Goal: Information Seeking & Learning: Get advice/opinions

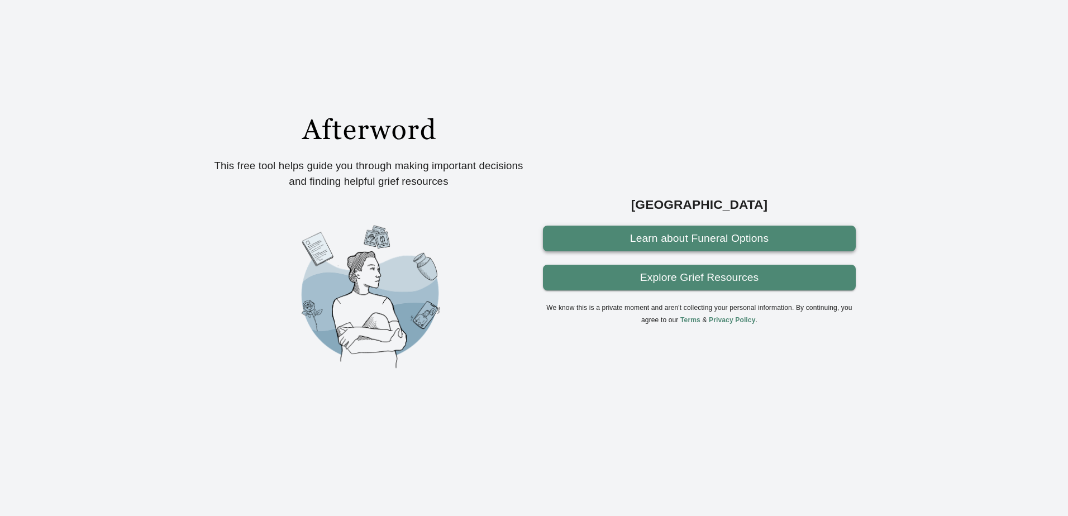
click at [672, 248] on link "Learn about Funeral Options" at bounding box center [699, 239] width 313 height 26
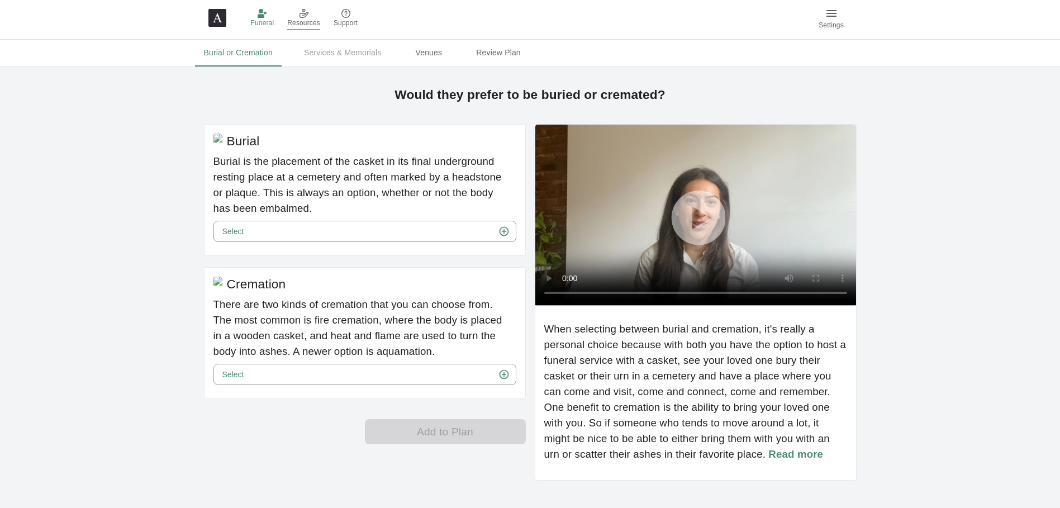
click at [300, 18] on span "Resources" at bounding box center [303, 23] width 33 height 11
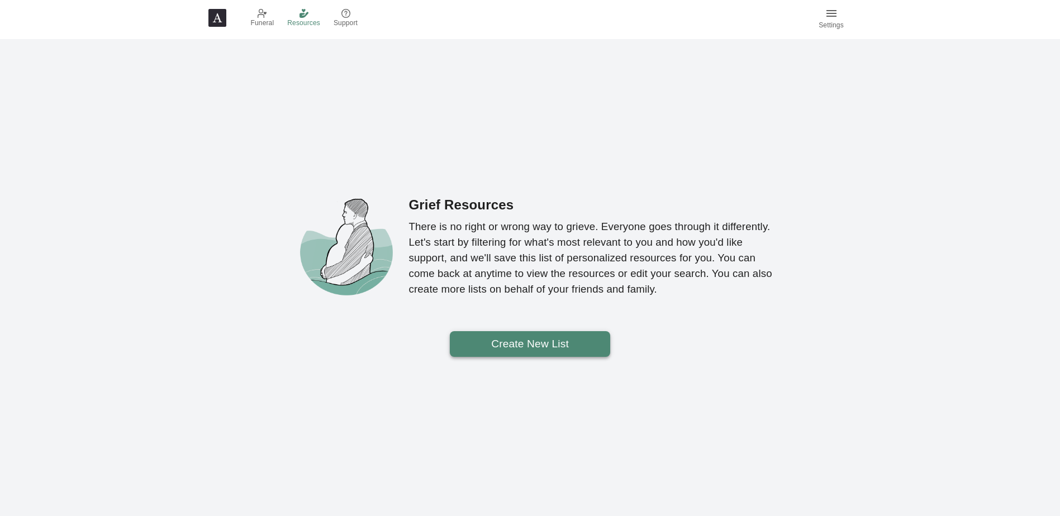
click at [535, 343] on List "Create New List" at bounding box center [530, 344] width 160 height 26
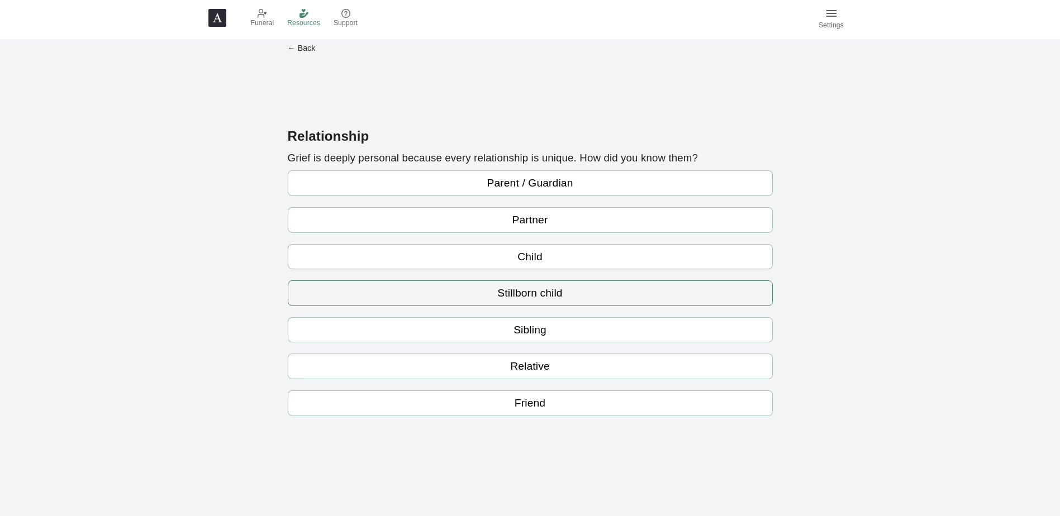
click at [534, 295] on link "Stillborn child" at bounding box center [530, 294] width 485 height 26
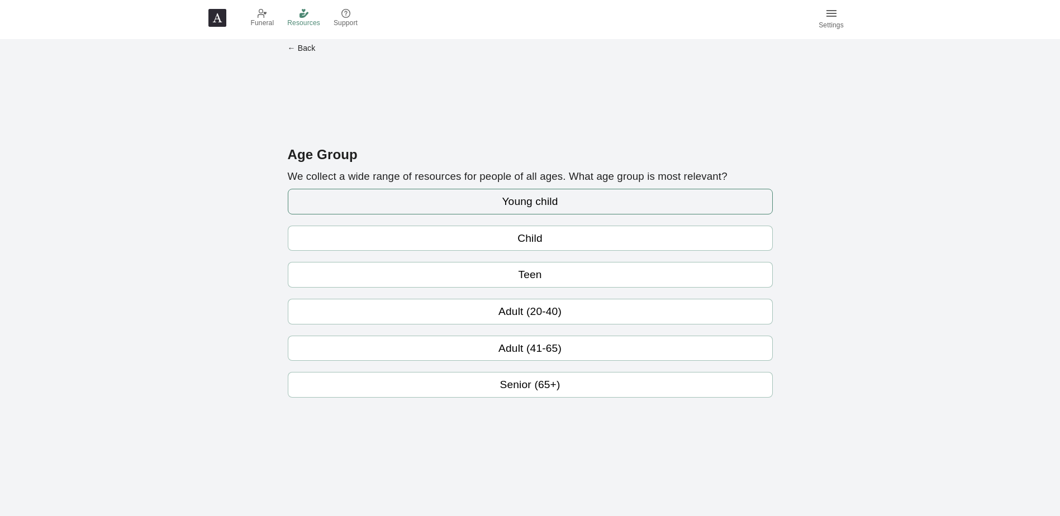
click at [540, 205] on link "Young child" at bounding box center [530, 202] width 485 height 26
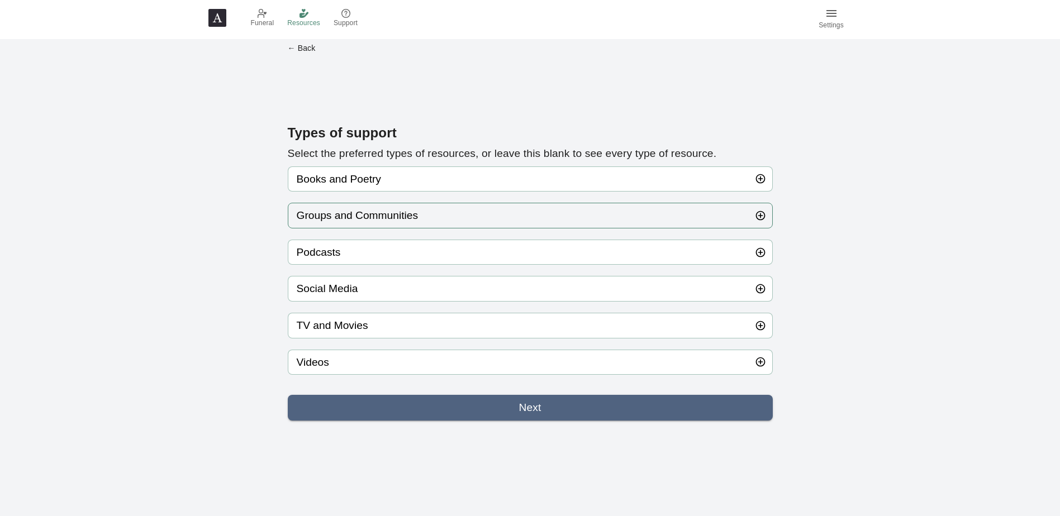
click at [499, 213] on button "Groups and Communities" at bounding box center [530, 216] width 485 height 26
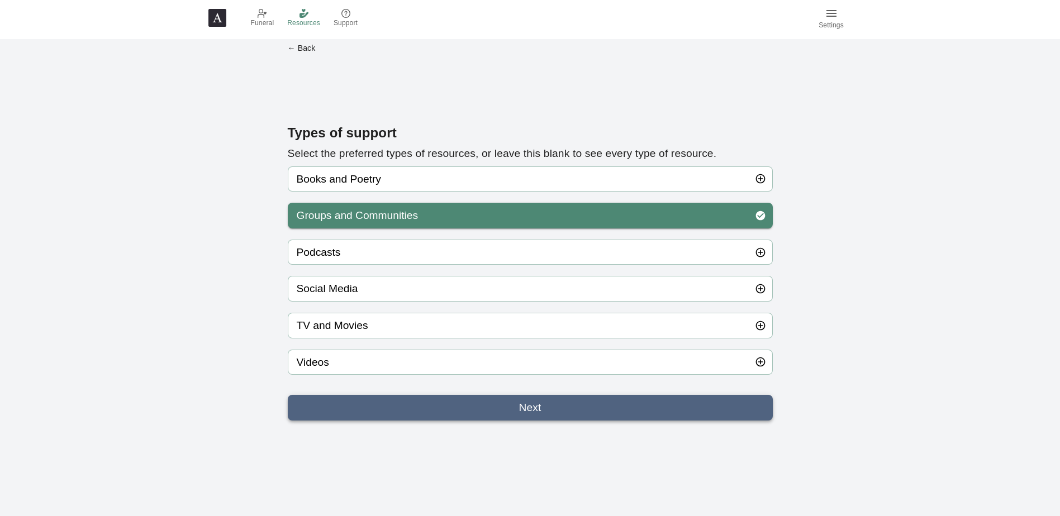
click at [531, 413] on link "Next" at bounding box center [530, 408] width 485 height 26
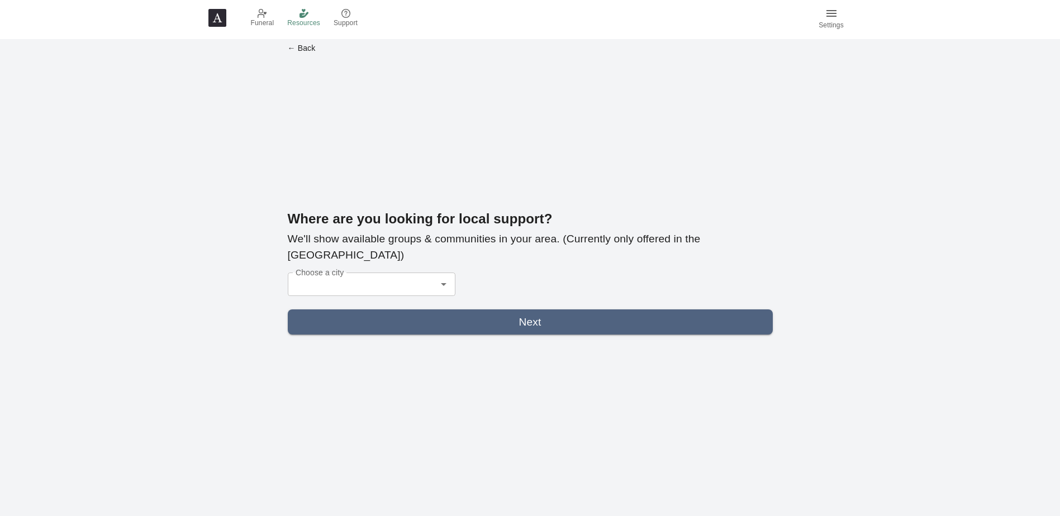
click at [439, 278] on icon "Open" at bounding box center [443, 284] width 13 height 13
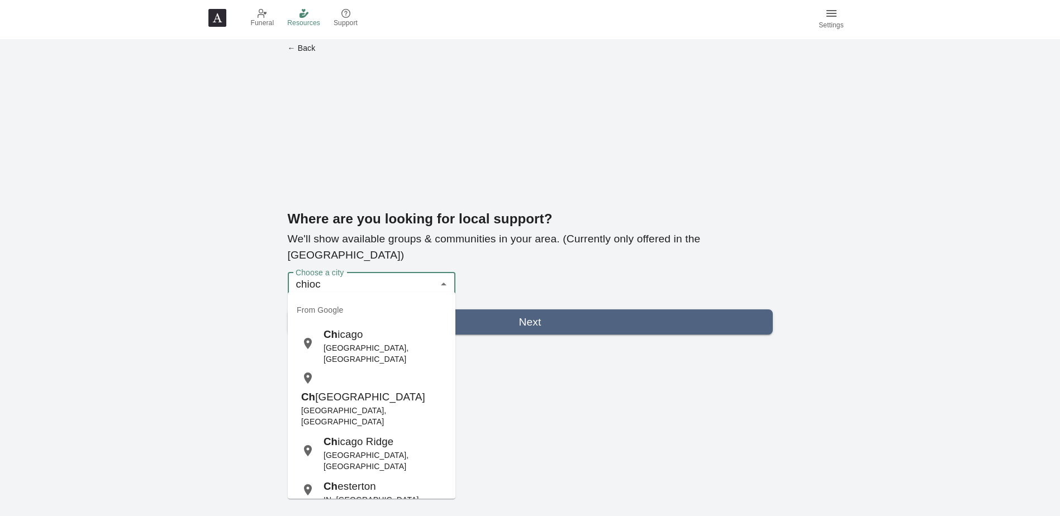
type input "chioca"
click at [367, 337] on div "Chica go IL, USA" at bounding box center [385, 346] width 123 height 38
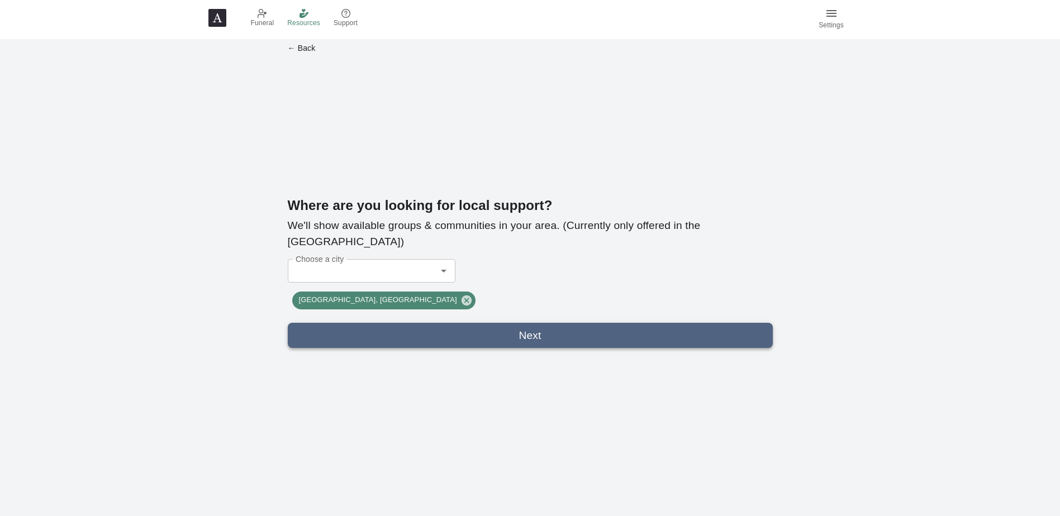
click at [507, 330] on link "Next" at bounding box center [530, 336] width 485 height 26
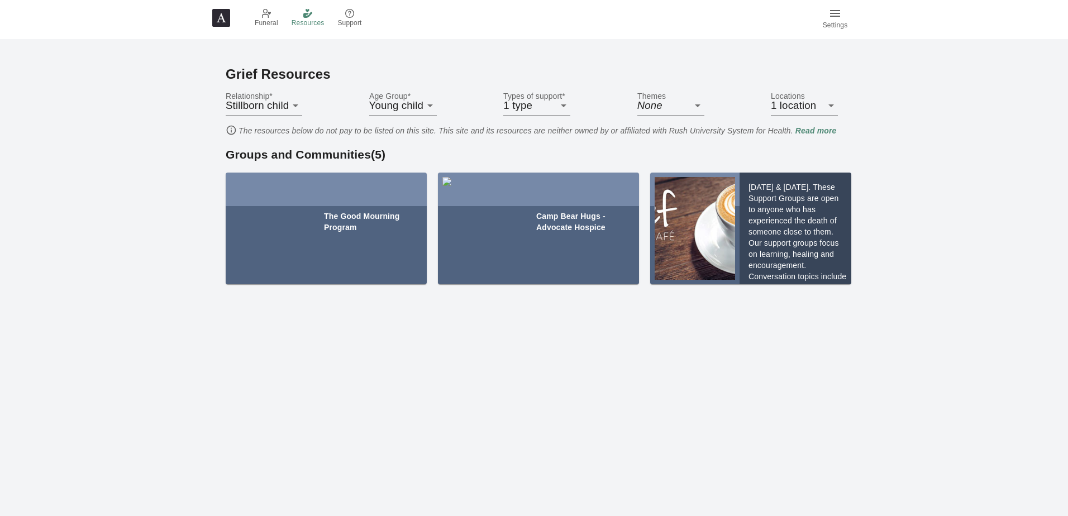
click at [775, 250] on div "[DATE] & [DATE]. These Support Groups are open to anyone who has experienced th…" at bounding box center [796, 229] width 112 height 112
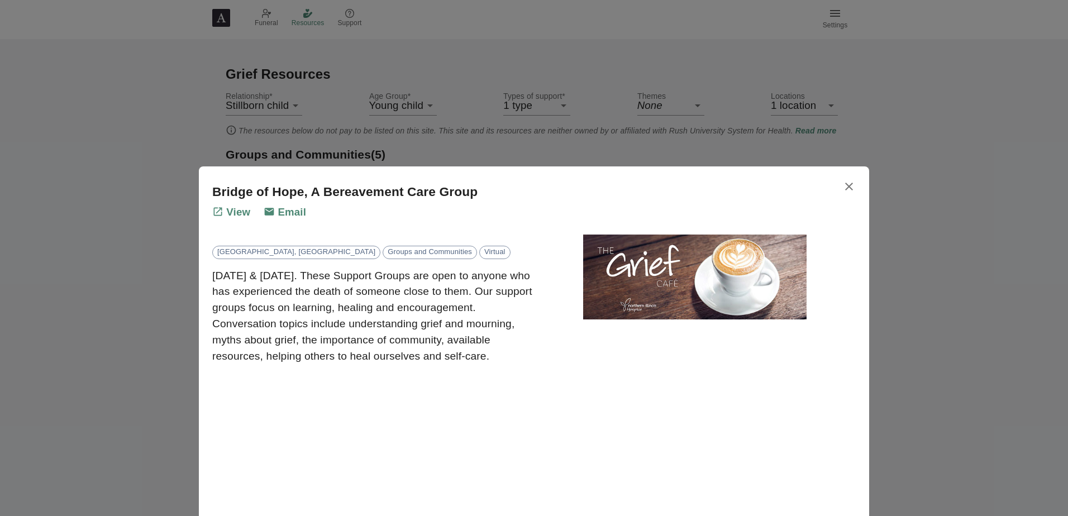
click at [244, 213] on p "View" at bounding box center [231, 213] width 38 height 16
click at [480, 254] on span "Virtual" at bounding box center [495, 252] width 30 height 11
click at [845, 186] on icon "button" at bounding box center [849, 186] width 13 height 13
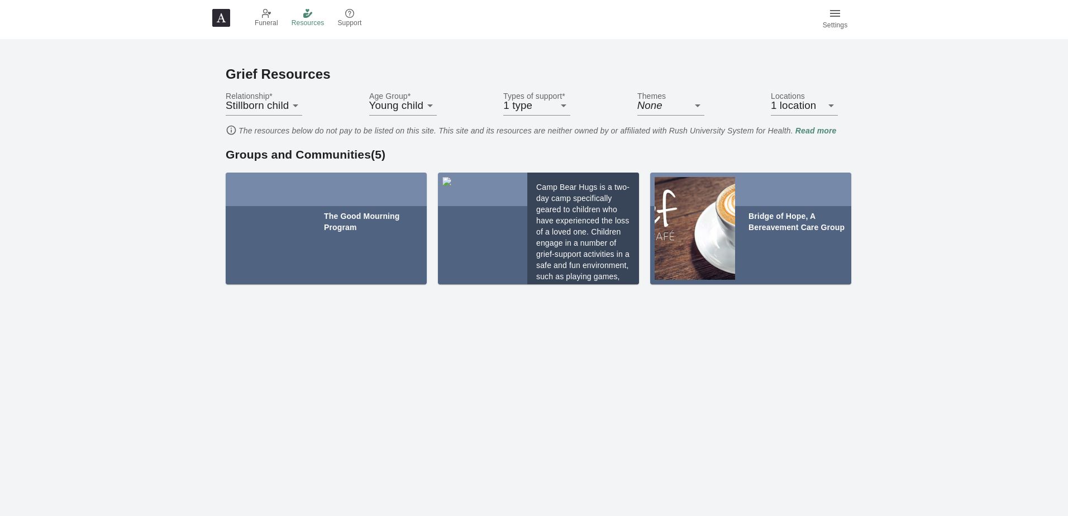
click at [588, 230] on div "Camp Bear Hugs is a two-day camp specifically geared to children who have exper…" at bounding box center [583, 229] width 112 height 112
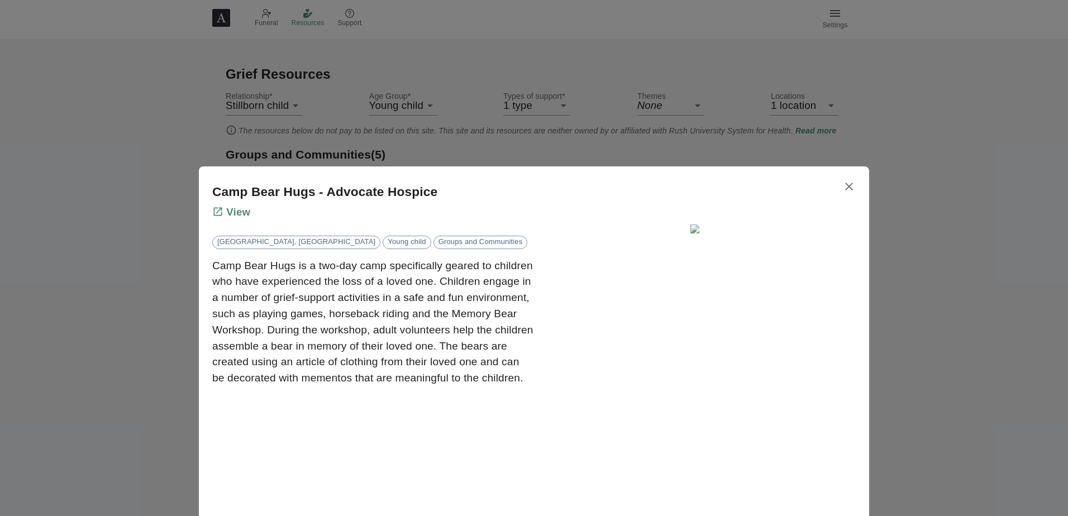
drag, startPoint x: 846, startPoint y: 187, endPoint x: 822, endPoint y: 188, distance: 24.1
click at [836, 188] on button "button" at bounding box center [849, 186] width 27 height 27
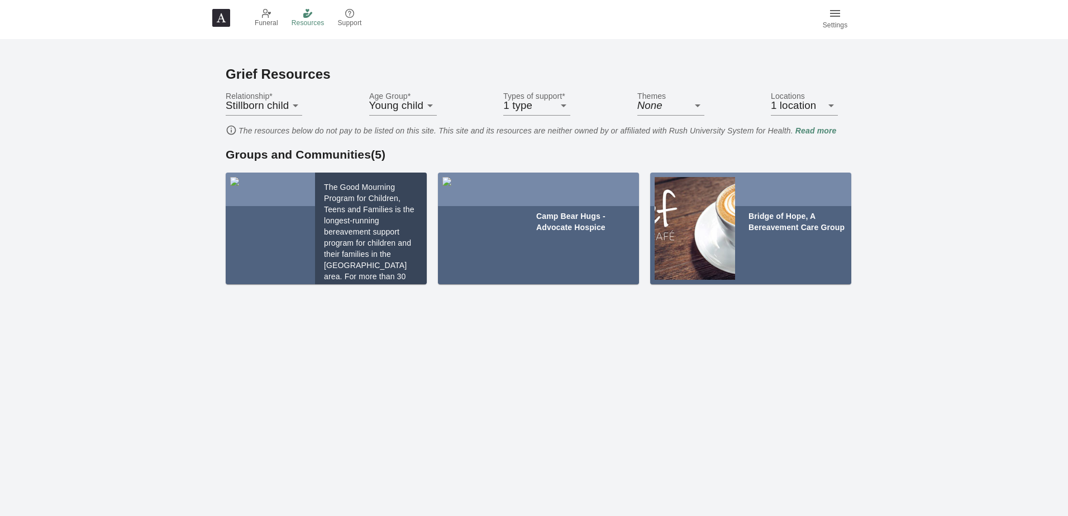
click at [378, 226] on div "The Good Mourning Program for Children, Teens and Families is the longest-runni…" at bounding box center [371, 229] width 112 height 112
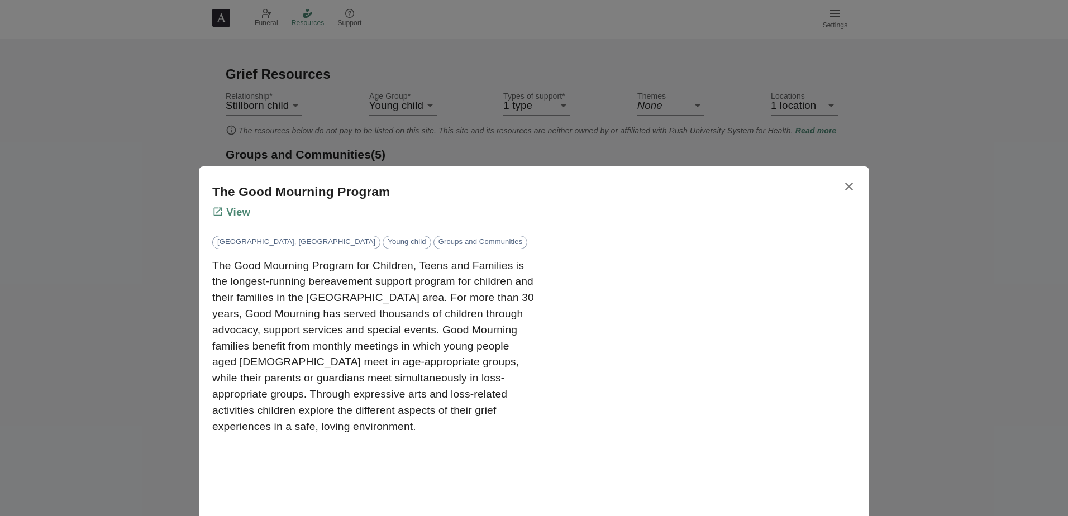
click at [845, 189] on icon "button" at bounding box center [849, 186] width 13 height 13
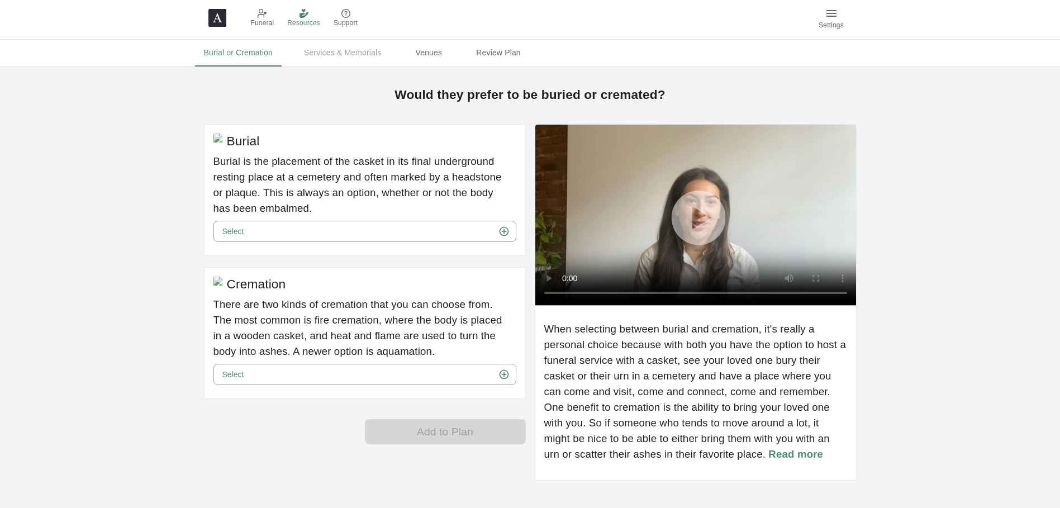
click at [373, 52] on div "Burial or Cremation Services & Memorials Venues Review Plan" at bounding box center [530, 53] width 671 height 27
click at [336, 54] on div "Burial or Cremation Services & Memorials Venues Review Plan" at bounding box center [530, 53] width 671 height 27
click at [327, 56] on div "Burial or Cremation Services & Memorials Venues Review Plan" at bounding box center [530, 53] width 671 height 27
drag, startPoint x: 346, startPoint y: 49, endPoint x: 359, endPoint y: 45, distance: 14.1
click at [348, 48] on div "Burial or Cremation Services & Memorials Venues Review Plan" at bounding box center [530, 53] width 671 height 27
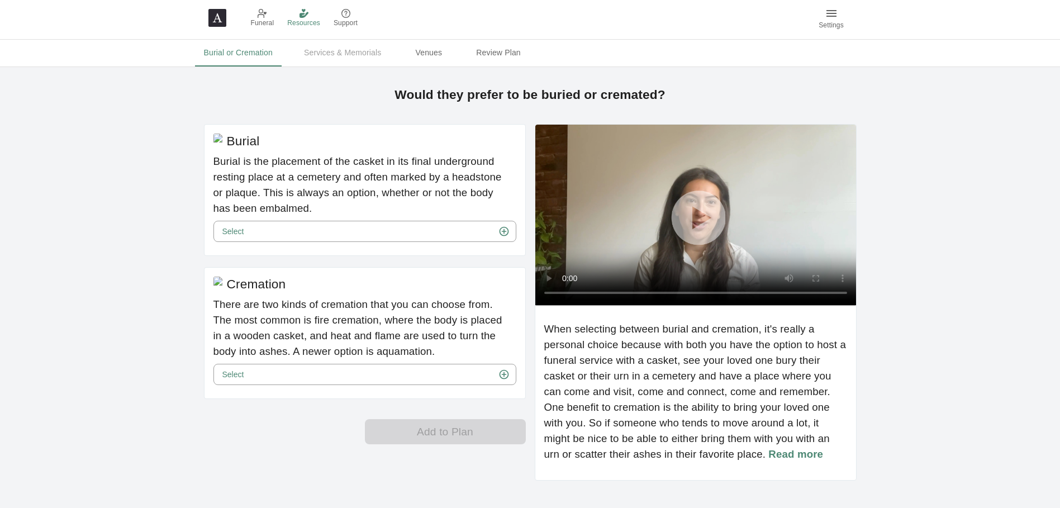
click at [432, 56] on link "Venues" at bounding box center [428, 53] width 50 height 27
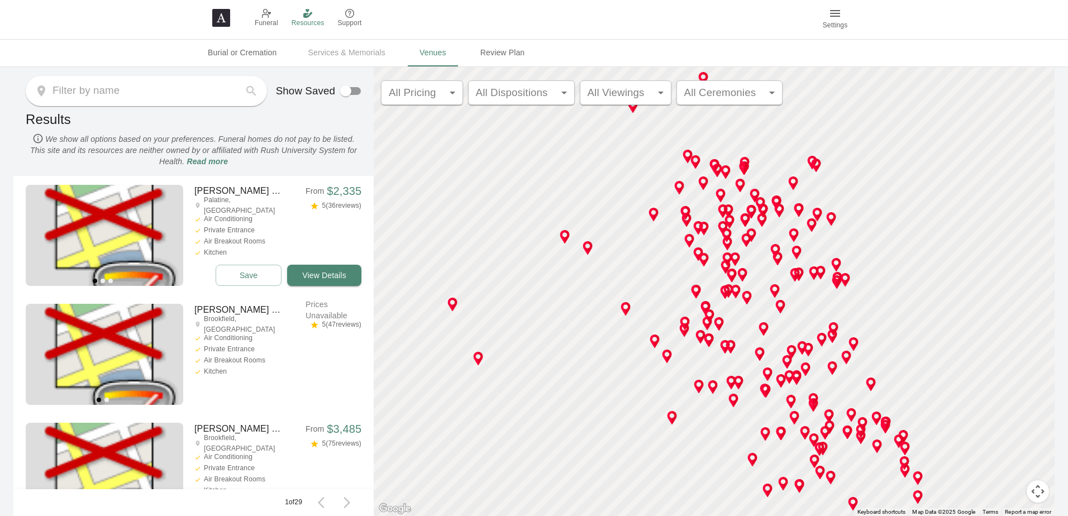
click at [336, 58] on div "Burial or Cremation Services & Memorials Venues Review Plan" at bounding box center [534, 53] width 671 height 27
click at [337, 49] on div "Burial or Cremation Services & Memorials Venues Review Plan" at bounding box center [534, 53] width 671 height 27
click at [255, 53] on link "Burial or Cremation" at bounding box center [242, 53] width 87 height 27
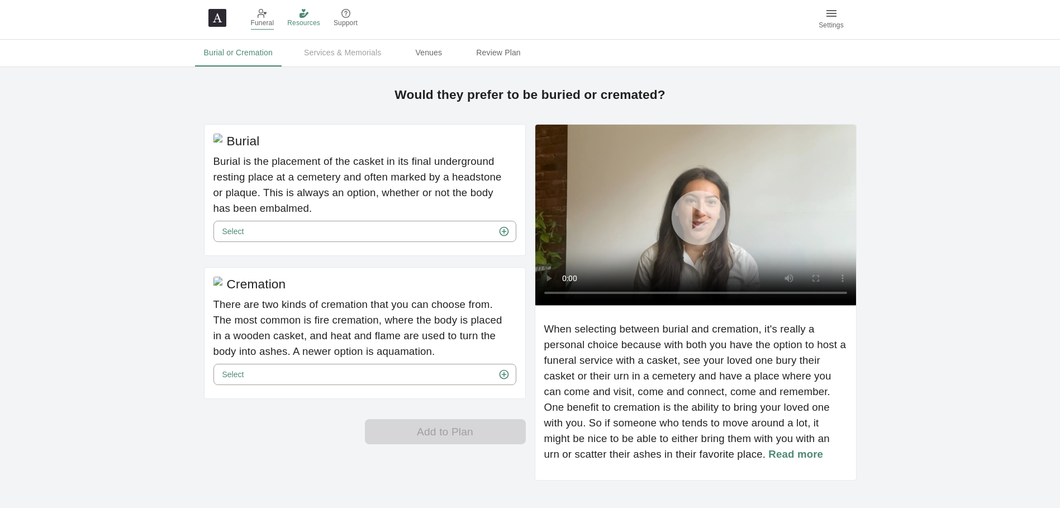
click at [251, 20] on span "Funeral" at bounding box center [262, 23] width 23 height 11
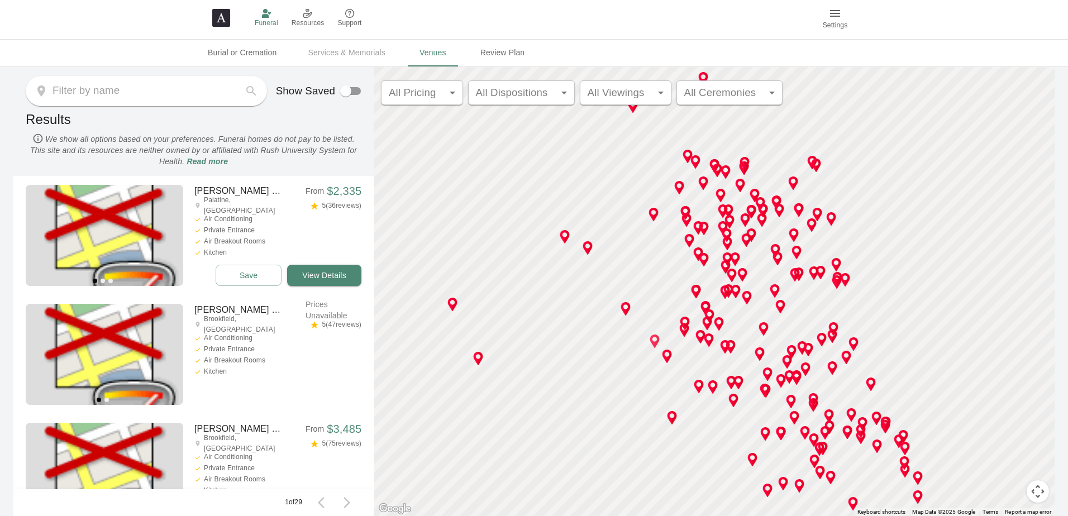
click at [565, 93] on body "Funeral Resources Support Settings Burial or Cremation Services & Memorials Ven…" at bounding box center [534, 258] width 1068 height 516
click at [877, 201] on div at bounding box center [534, 258] width 1068 height 516
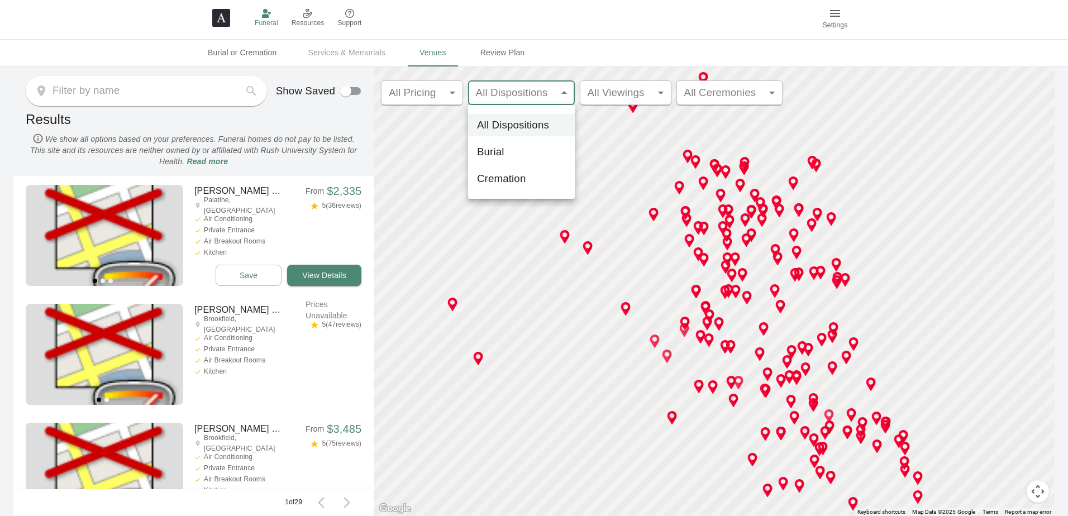
click at [557, 92] on body "Funeral Resources Support Settings Burial or Cremation Services & Memorials Ven…" at bounding box center [534, 258] width 1068 height 516
click at [505, 181] on li "Cremation" at bounding box center [521, 179] width 107 height 22
type input "Disposition=Cremation"
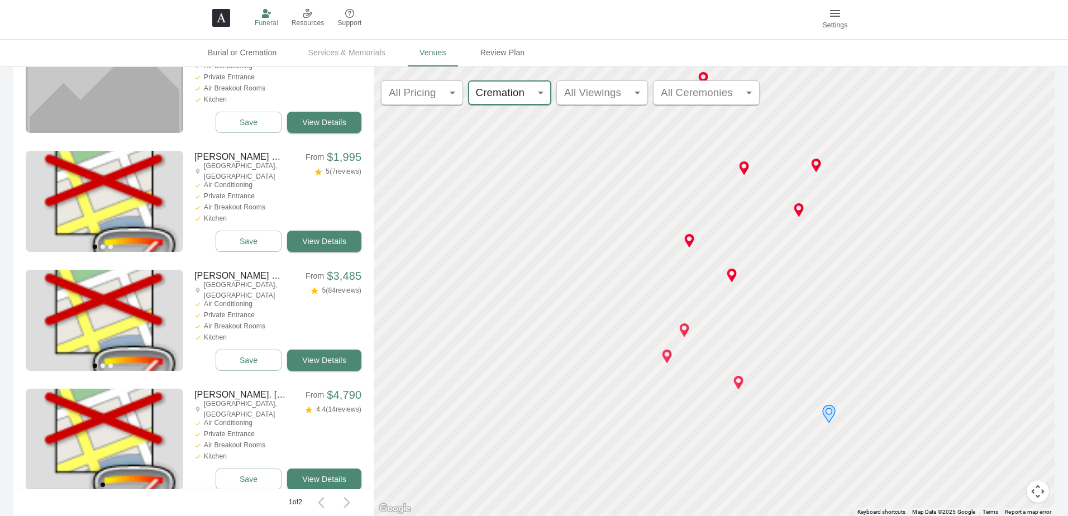
scroll to position [401, 0]
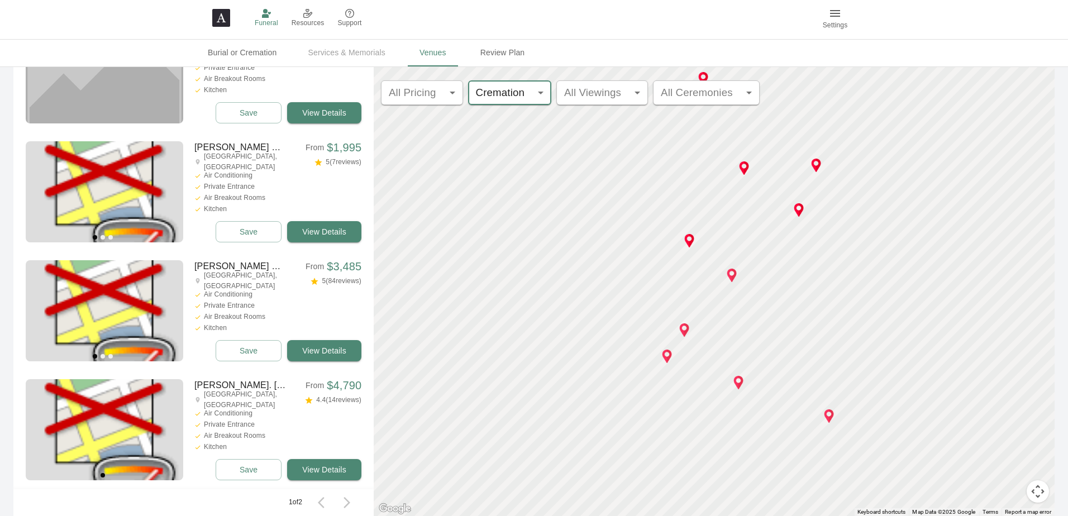
click at [340, 506] on icon "button" at bounding box center [346, 502] width 13 height 13
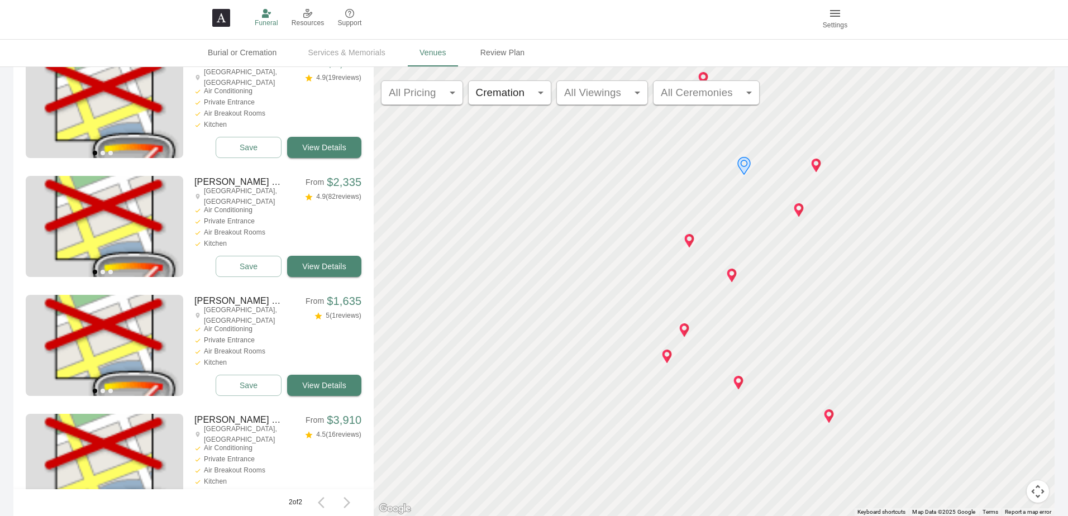
scroll to position [282, 0]
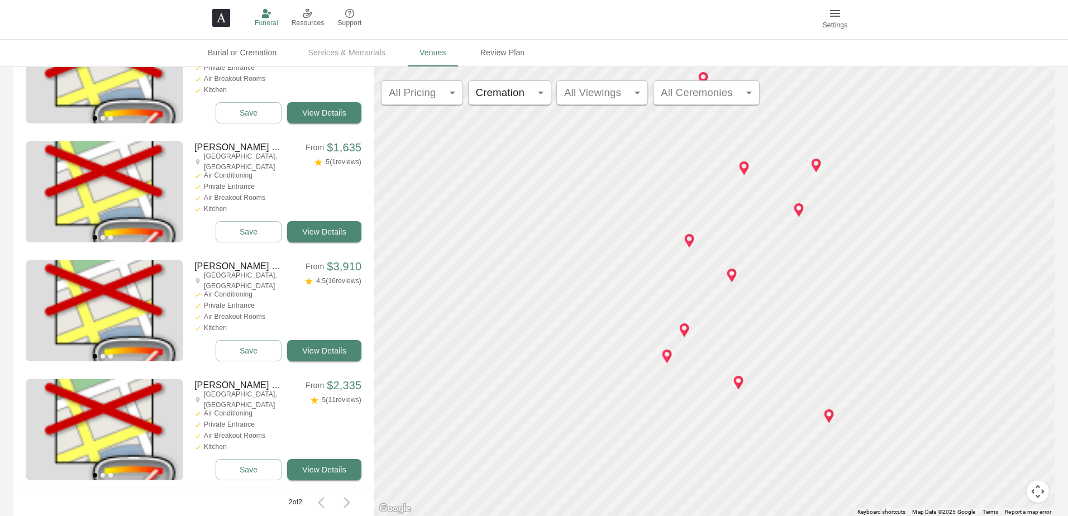
click at [318, 507] on icon "button" at bounding box center [324, 502] width 13 height 13
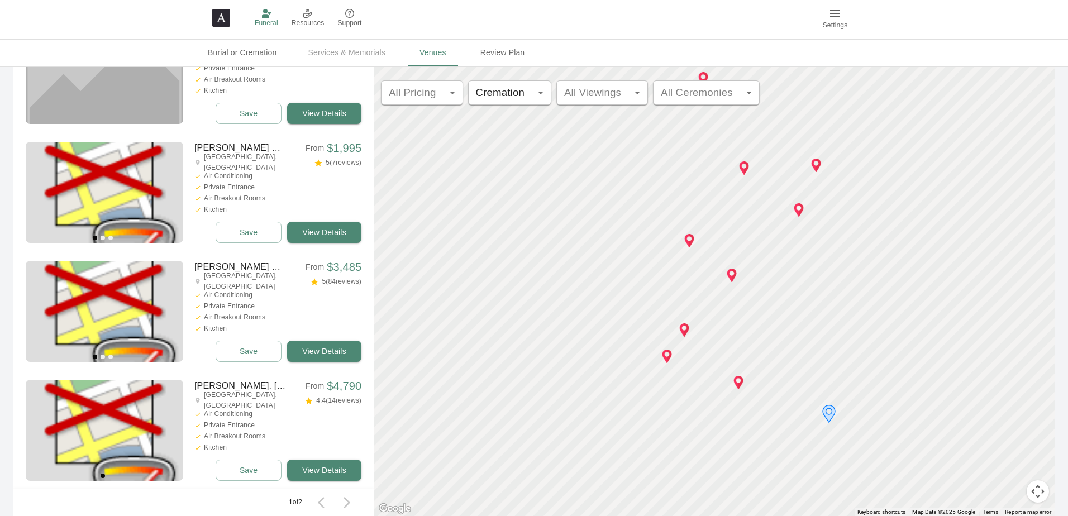
scroll to position [401, 0]
click at [340, 504] on icon "button" at bounding box center [346, 502] width 13 height 13
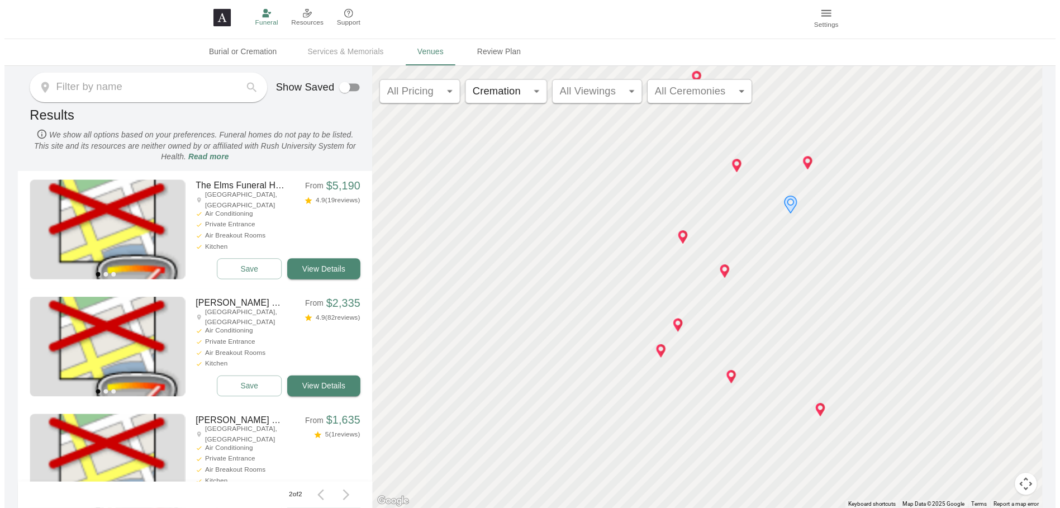
scroll to position [0, 0]
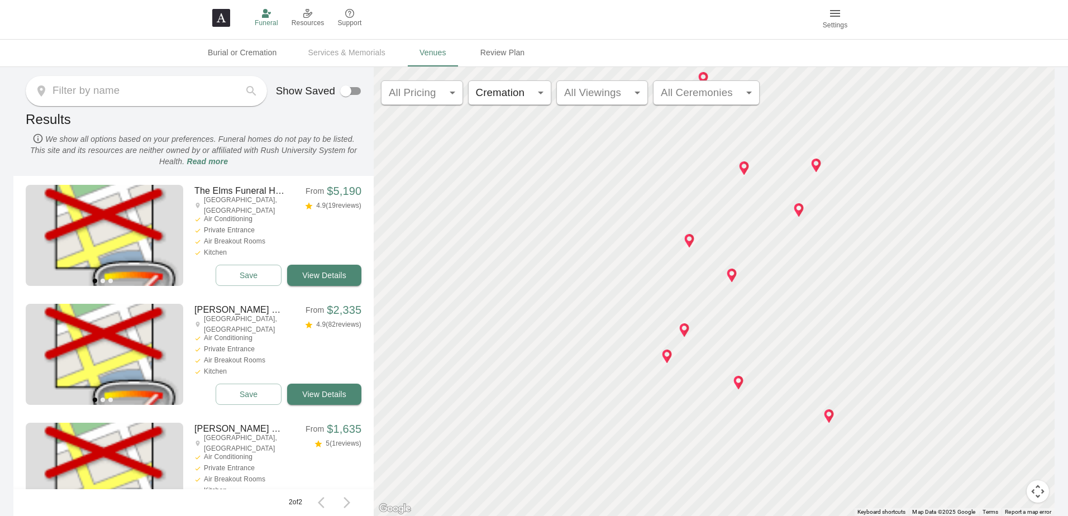
click at [254, 54] on link "Burial or Cremation" at bounding box center [242, 53] width 87 height 27
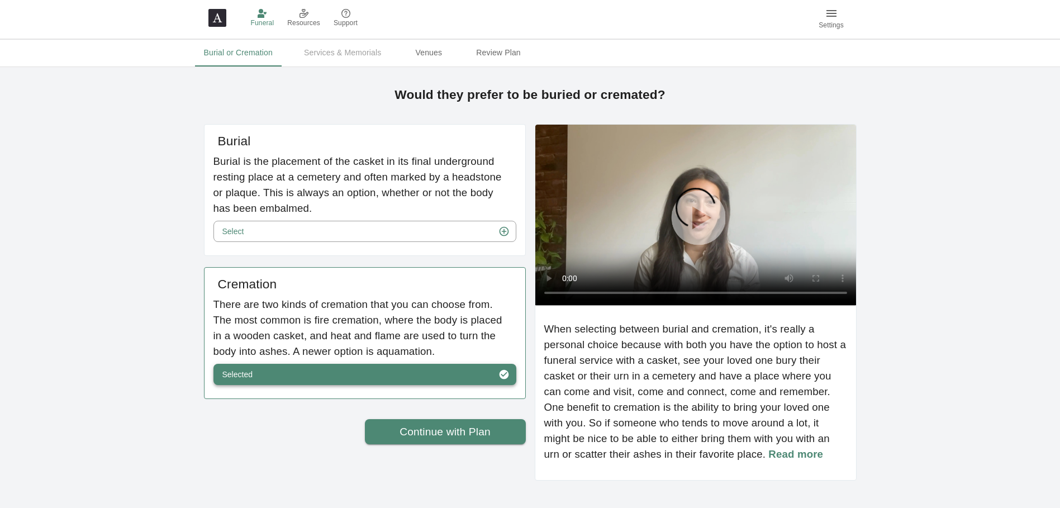
scroll to position [59, 0]
click at [406, 445] on link "Continue with Plan" at bounding box center [445, 432] width 161 height 26
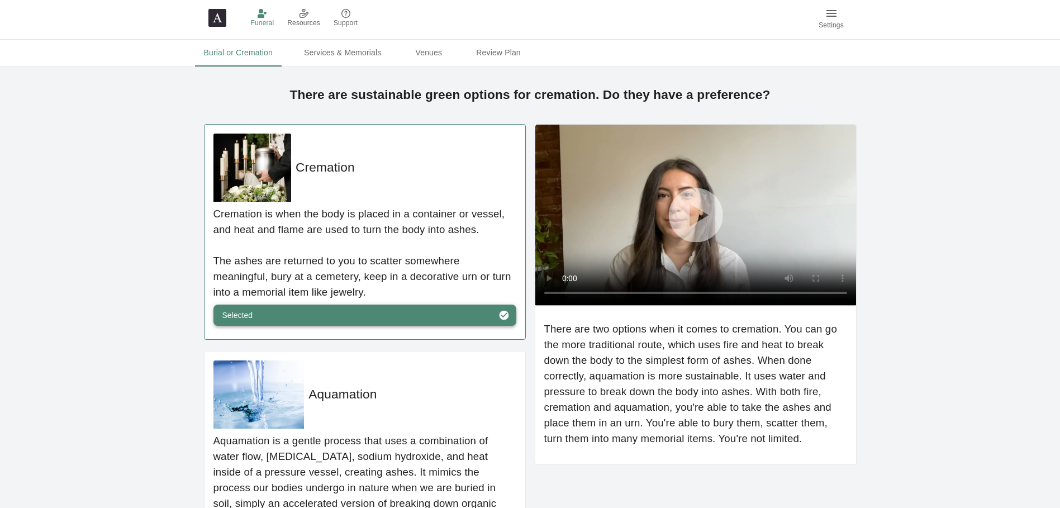
click at [296, 319] on button "Selected" at bounding box center [364, 315] width 303 height 21
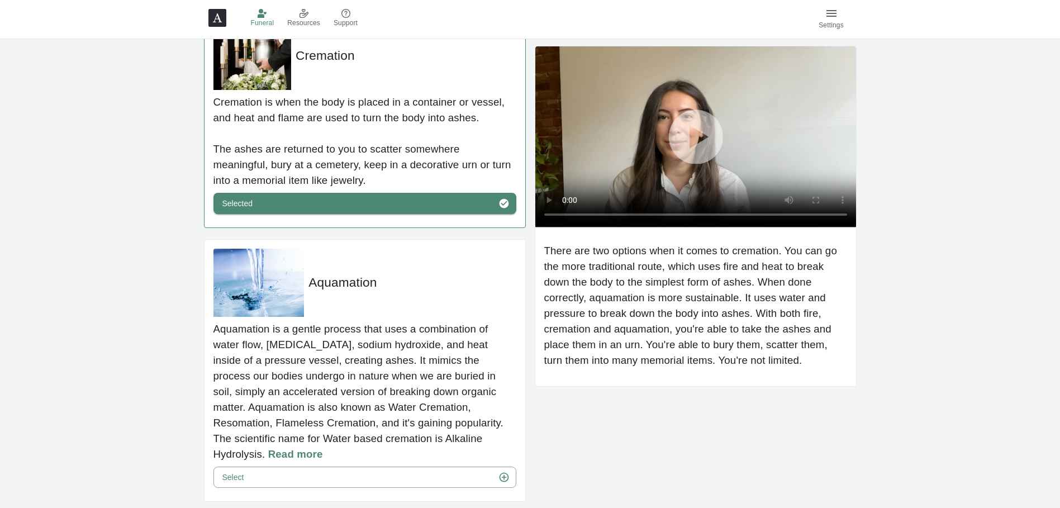
scroll to position [169, 0]
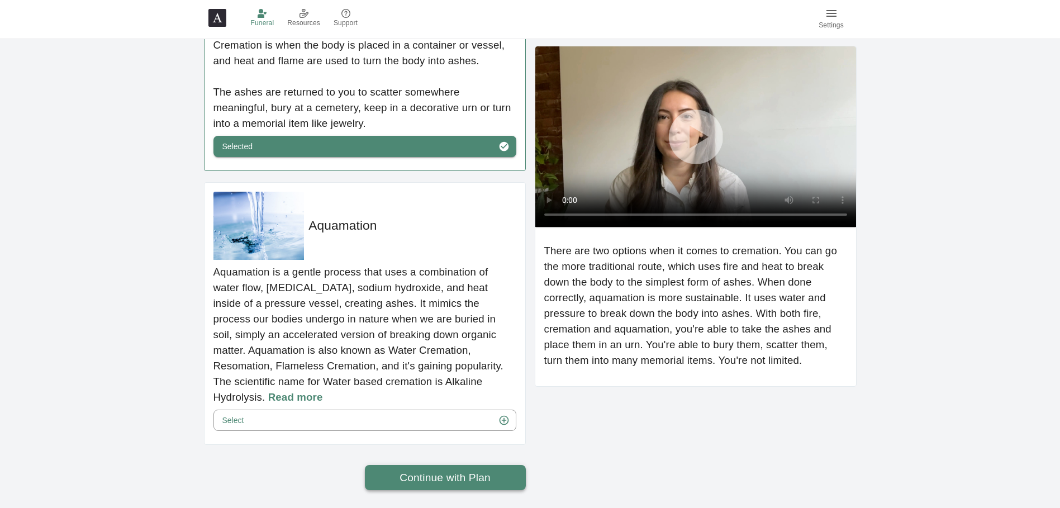
click at [464, 479] on link "Continue with Plan" at bounding box center [445, 478] width 161 height 26
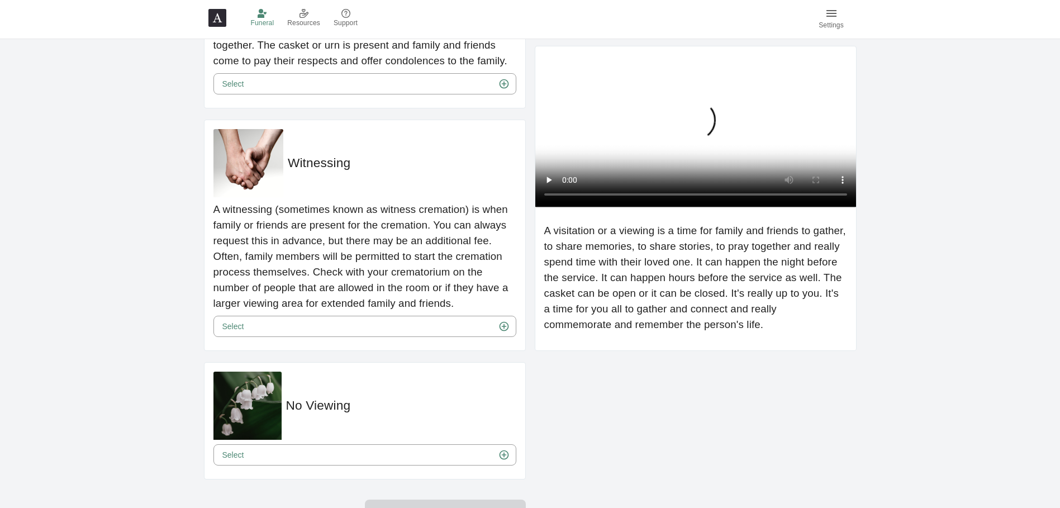
scroll to position [430, 0]
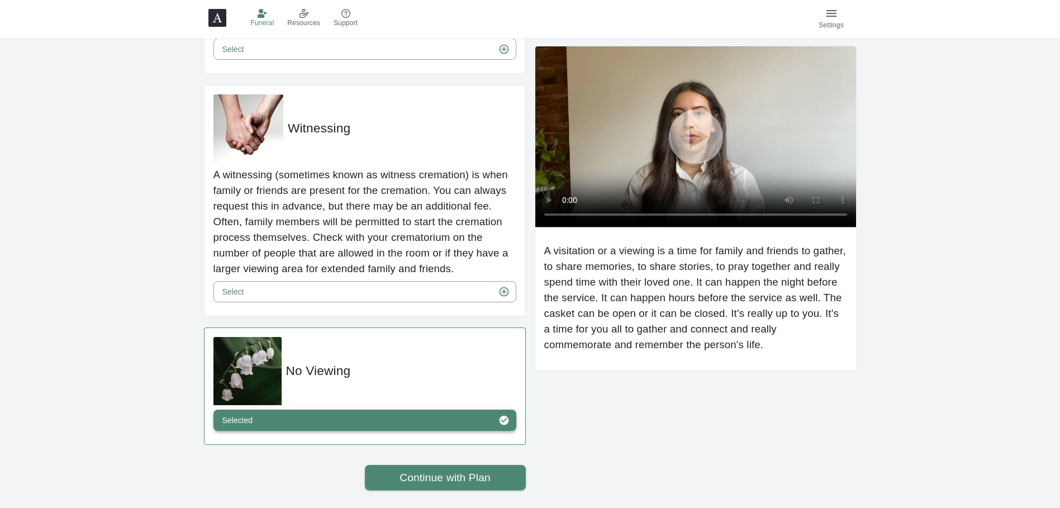
click at [362, 418] on button "Selected" at bounding box center [364, 420] width 303 height 21
click at [421, 482] on link "Continue with Plan" at bounding box center [445, 478] width 161 height 26
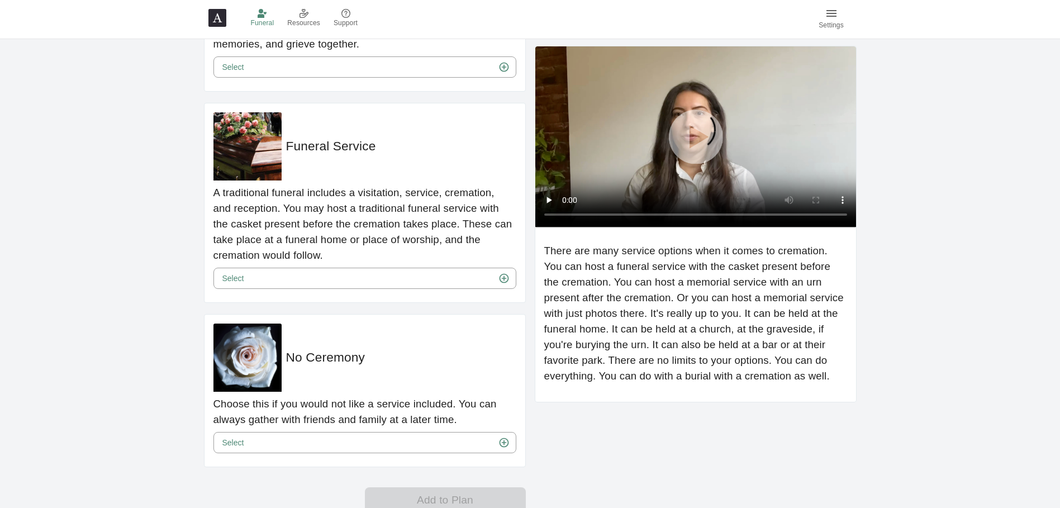
scroll to position [302, 0]
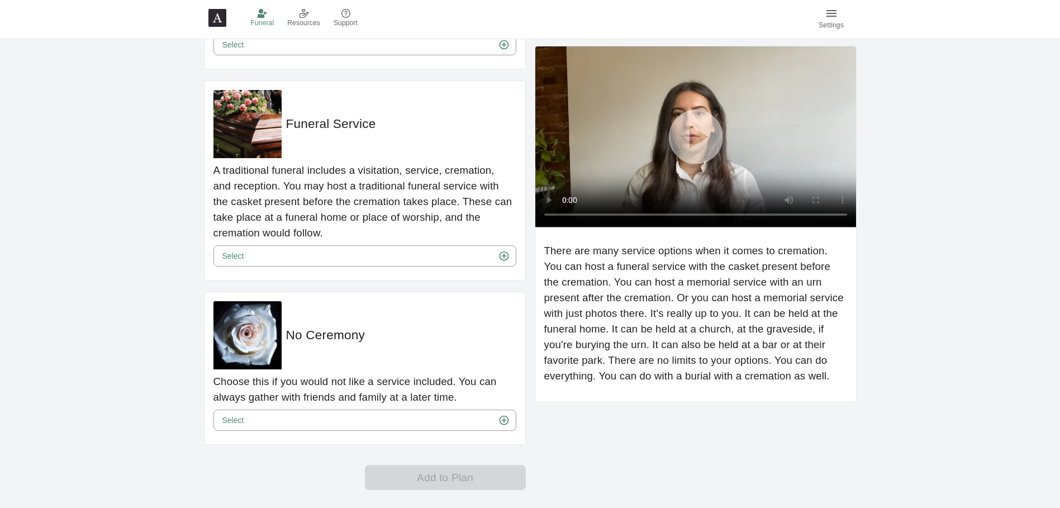
click at [383, 408] on div "Choose this if you would not like a service included. You can always gather wit…" at bounding box center [364, 389] width 303 height 40
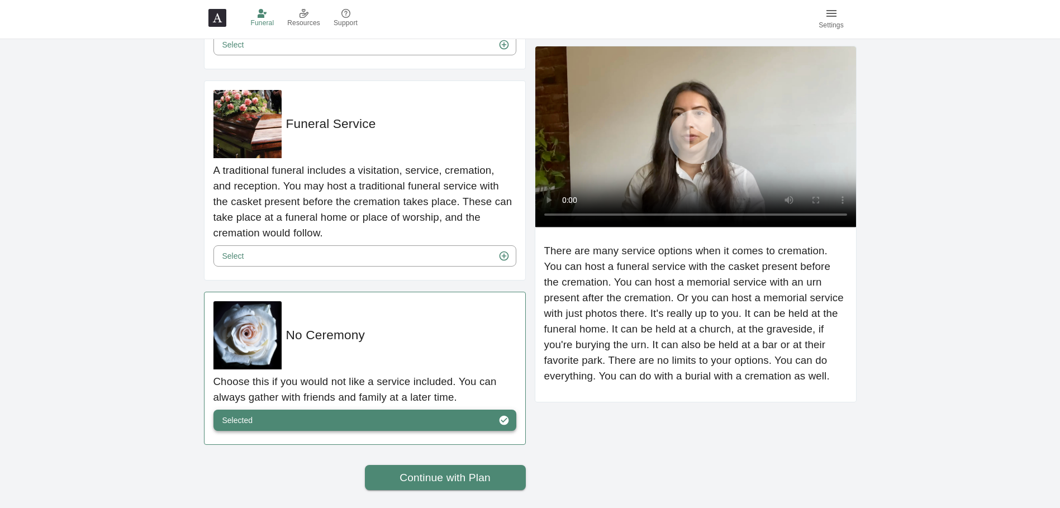
click at [397, 419] on button "Selected" at bounding box center [364, 420] width 303 height 21
click at [424, 478] on link "Continue with Plan" at bounding box center [445, 478] width 161 height 26
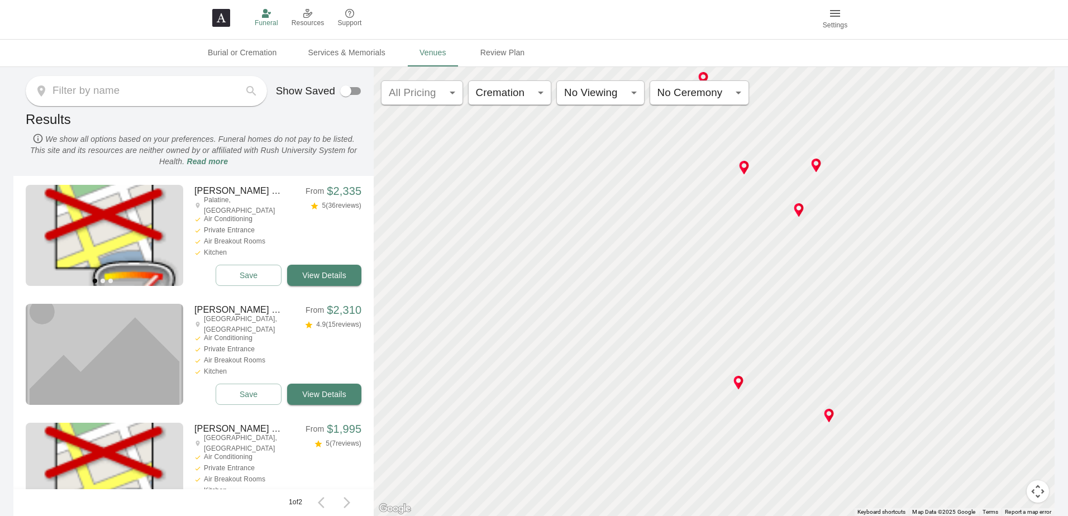
click at [221, 17] on img at bounding box center [221, 18] width 18 height 18
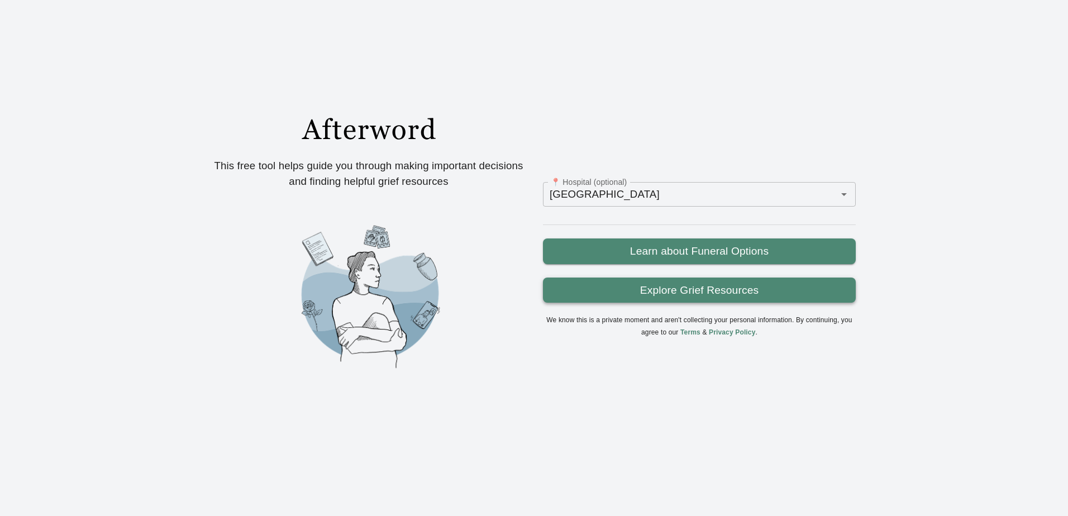
click at [602, 288] on link "Explore Grief Resources" at bounding box center [699, 291] width 313 height 26
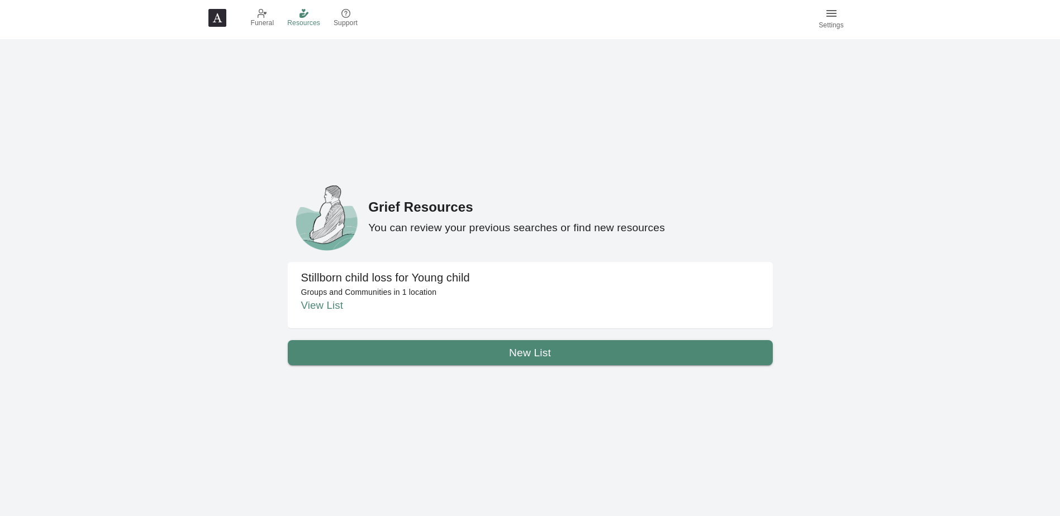
click at [334, 305] on link "View List" at bounding box center [322, 306] width 42 height 12
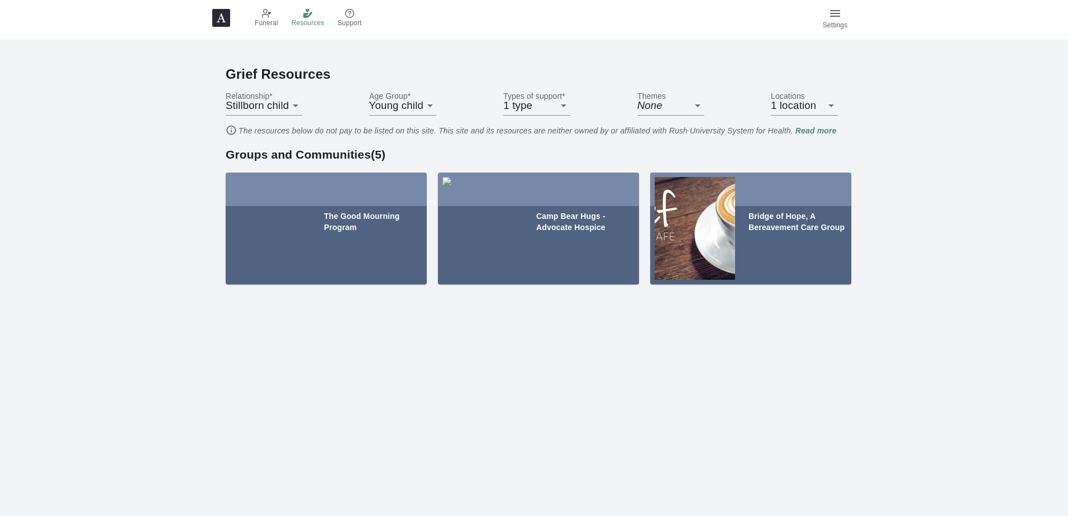
click at [426, 106] on body "Funeral Resources Support Settings Grief Resources Relationship * Stillborn chi…" at bounding box center [534, 258] width 1068 height 516
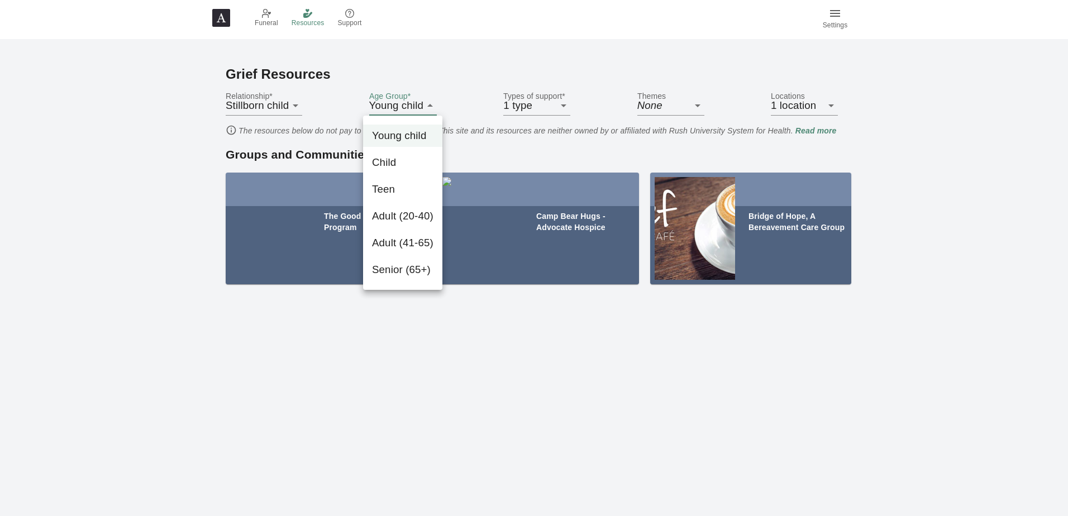
click at [409, 215] on li "Adult (20-40)" at bounding box center [402, 216] width 79 height 22
type input "YOUNG_ADULT"
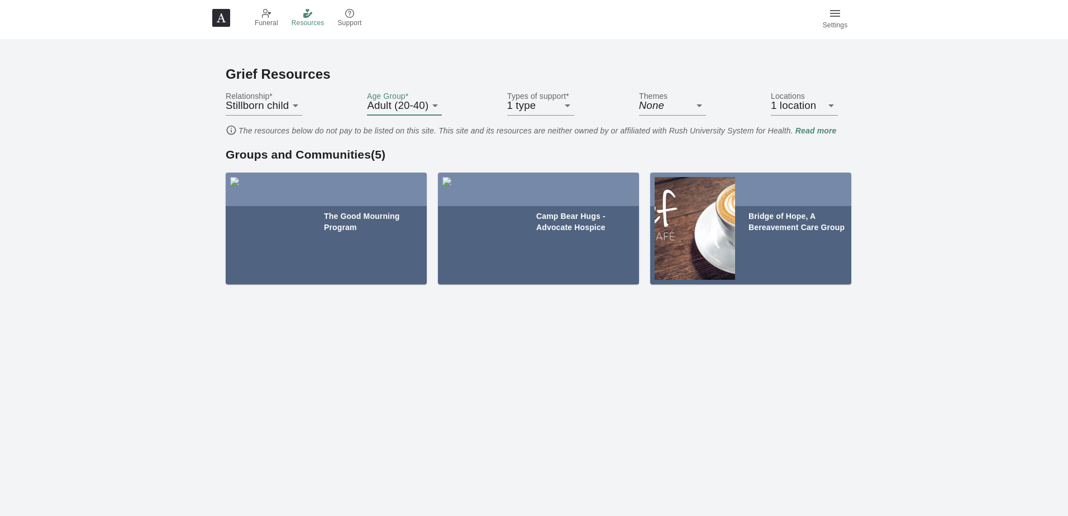
click at [398, 61] on div "Grief Resources Relationship * Stillborn child STILL_BORN Age Group * Adult (20…" at bounding box center [534, 182] width 644 height 286
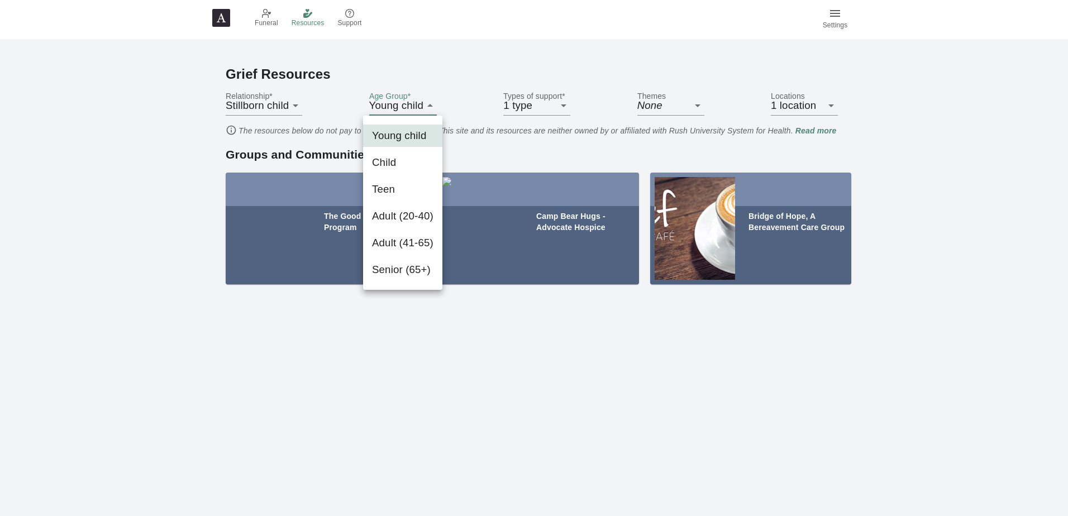
click at [432, 105] on body "Funeral Resources Support Settings Grief Resources Relationship * Stillborn chi…" at bounding box center [534, 258] width 1068 height 516
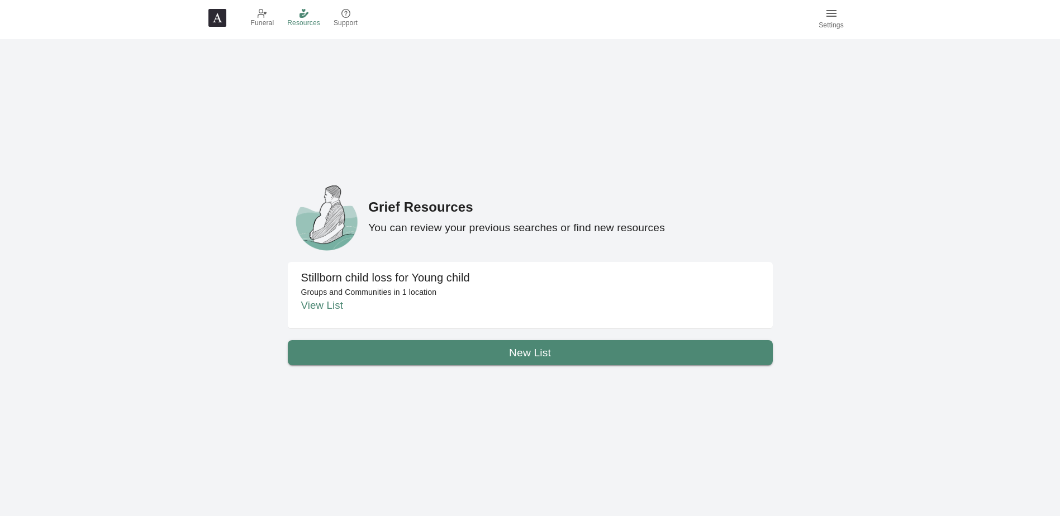
click at [417, 291] on p "Groups and Communities in 1 location" at bounding box center [530, 292] width 458 height 11
click at [471, 354] on link "New List" at bounding box center [530, 353] width 485 height 26
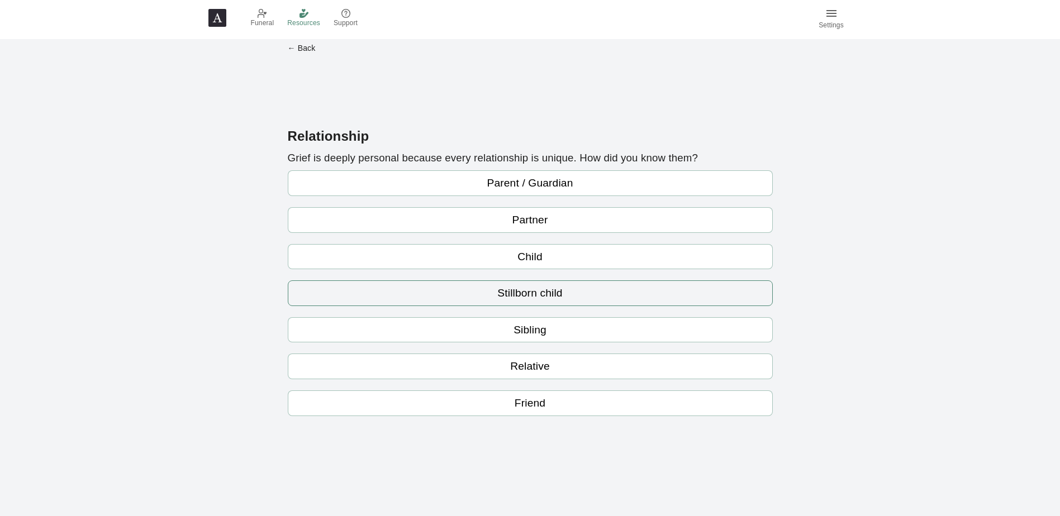
click at [526, 293] on link "Stillborn child" at bounding box center [530, 294] width 485 height 26
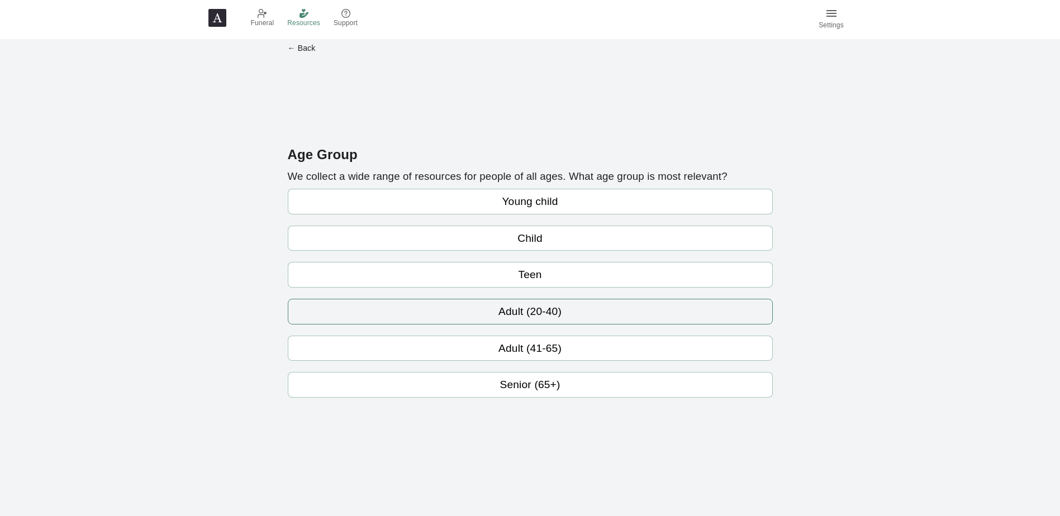
click at [528, 314] on link "Adult (20-40)" at bounding box center [530, 312] width 485 height 26
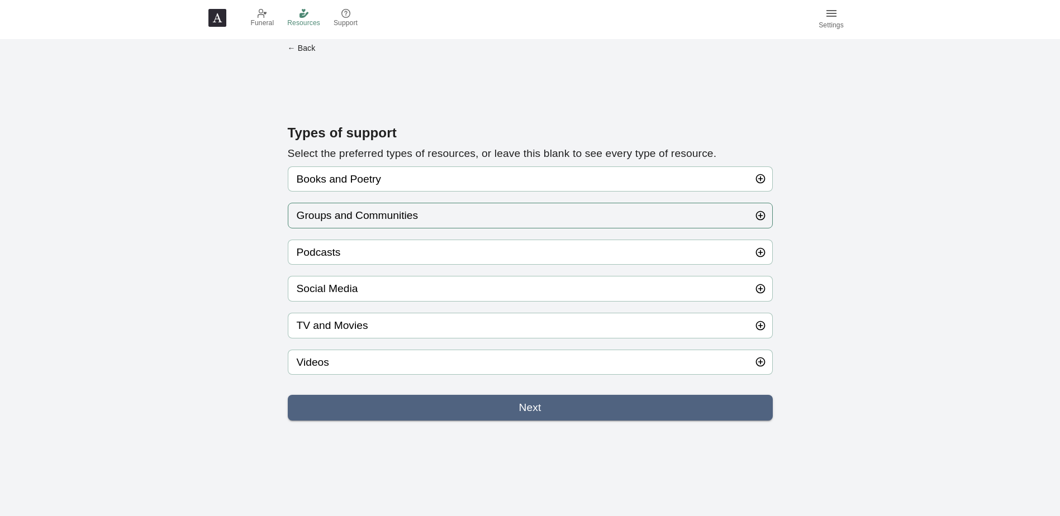
click at [362, 221] on button "Groups and Communities" at bounding box center [530, 216] width 485 height 26
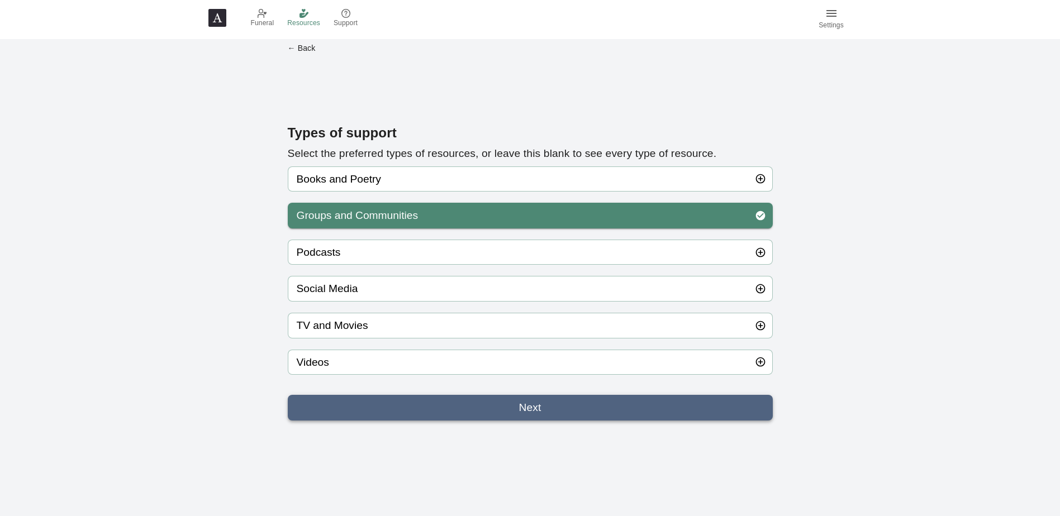
click at [455, 408] on link "Next" at bounding box center [530, 408] width 485 height 26
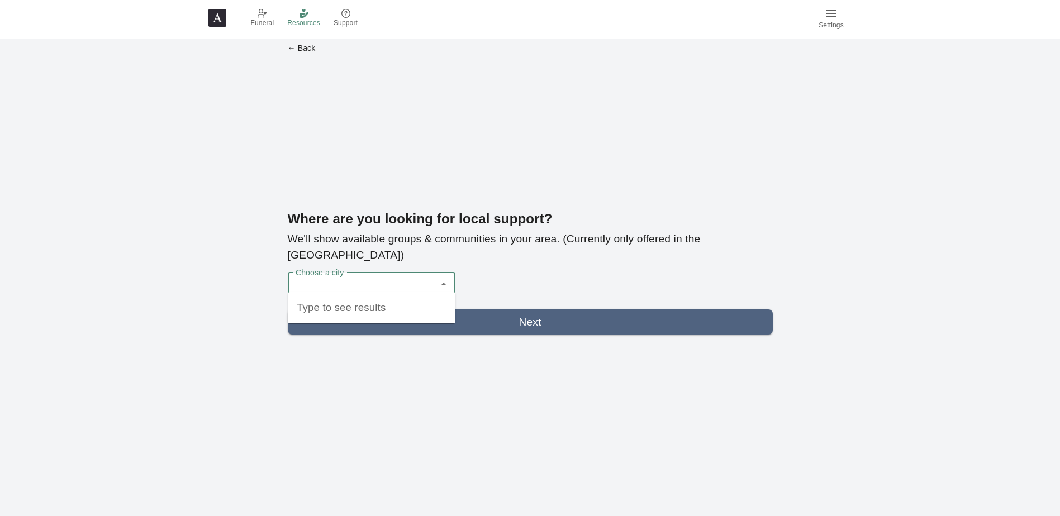
click at [415, 273] on input "Choose a city" at bounding box center [363, 284] width 141 height 23
type input "chicag"
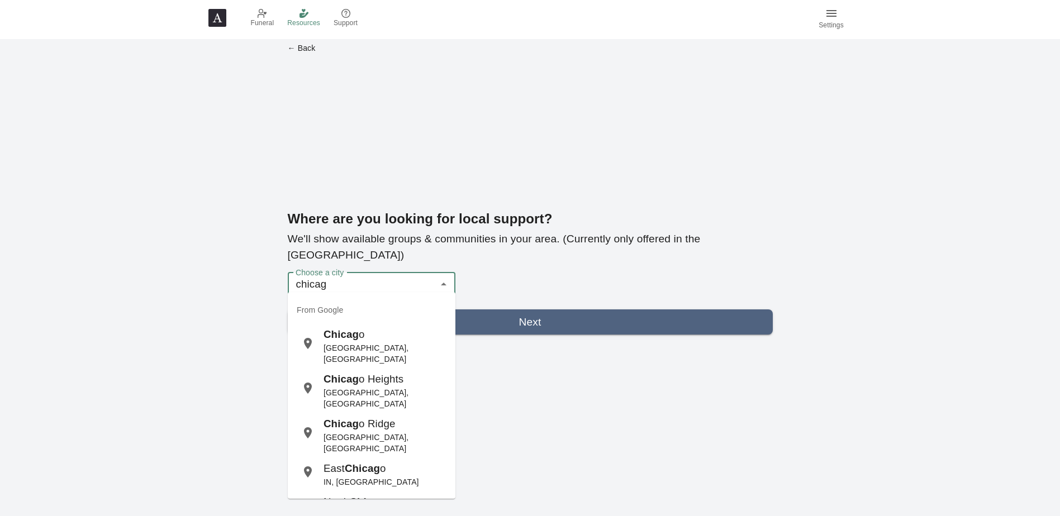
click at [352, 342] on div "Chicag o [GEOGRAPHIC_DATA], [GEOGRAPHIC_DATA]" at bounding box center [385, 346] width 123 height 38
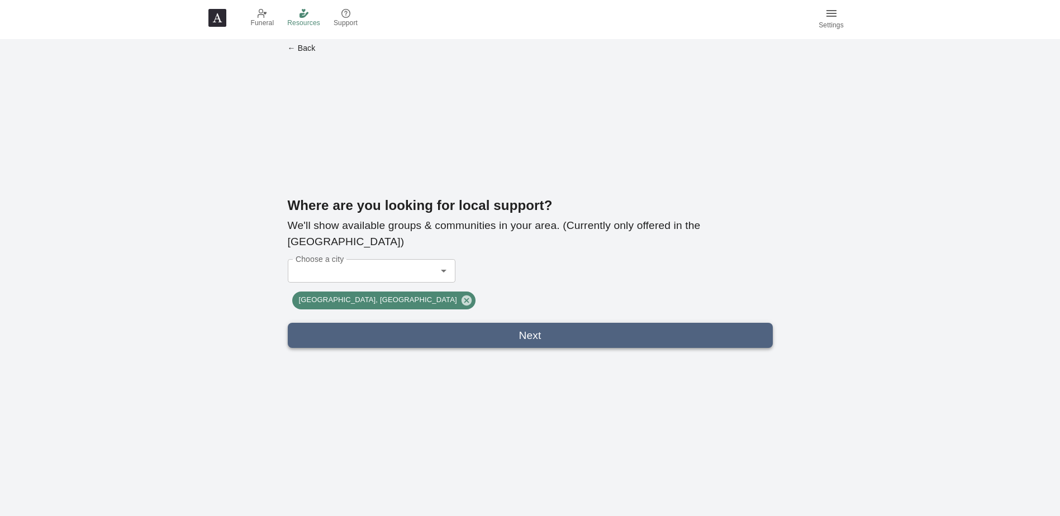
click at [358, 338] on link "Next" at bounding box center [530, 336] width 485 height 26
